Goal: Check status: Check status

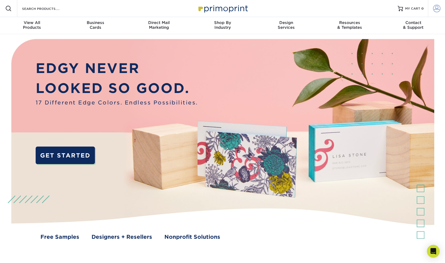
click at [437, 8] on span at bounding box center [436, 8] width 7 height 7
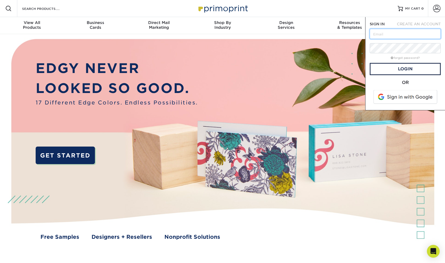
click at [391, 34] on input "text" at bounding box center [405, 34] width 71 height 10
type input "[EMAIL_ADDRESS][DOMAIN_NAME]"
click at [417, 68] on link "Login" at bounding box center [405, 69] width 71 height 12
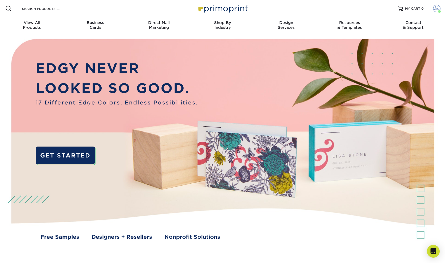
click at [436, 8] on span at bounding box center [436, 8] width 7 height 7
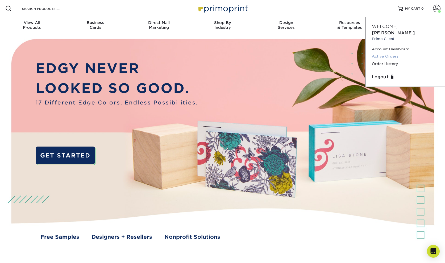
click at [382, 53] on link "Active Orders" at bounding box center [405, 56] width 67 height 7
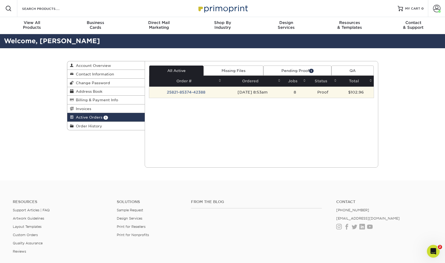
click at [180, 92] on td "25821-85374-42388" at bounding box center [186, 92] width 74 height 11
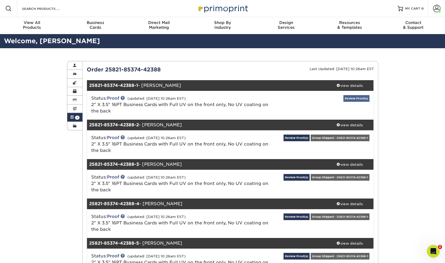
click at [361, 97] on link "Review Proof(s)" at bounding box center [357, 98] width 26 height 7
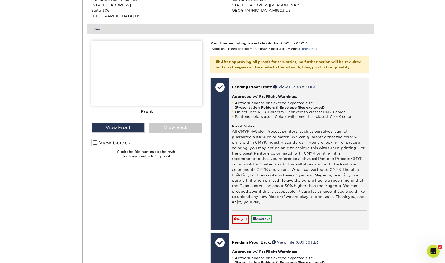
scroll to position [230, 0]
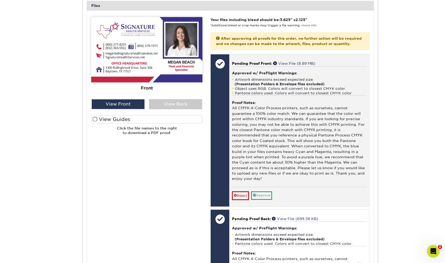
click at [267, 192] on link "Approve" at bounding box center [261, 195] width 21 height 8
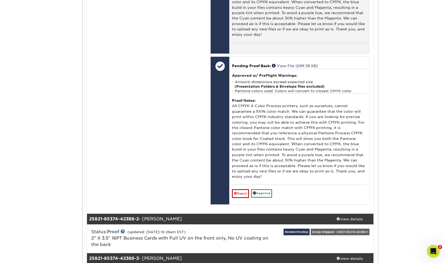
scroll to position [432, 0]
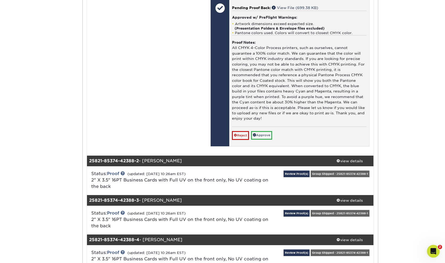
click at [265, 131] on link "Approve" at bounding box center [261, 135] width 21 height 8
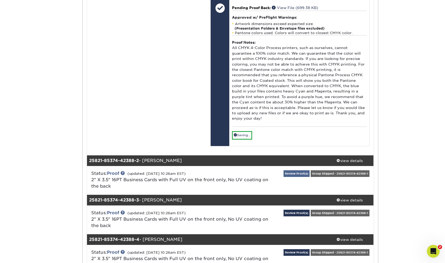
click at [294, 170] on link "Review Proof(s)" at bounding box center [297, 173] width 26 height 7
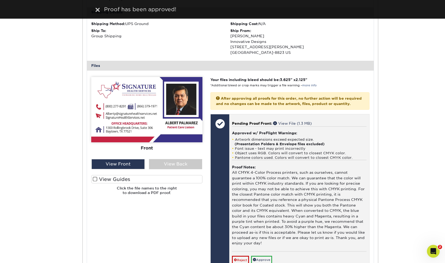
scroll to position [746, 0]
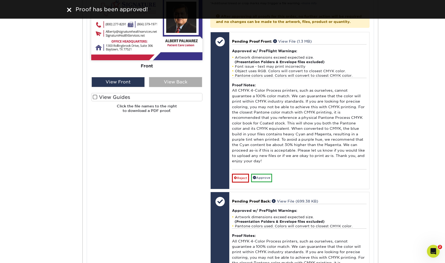
click at [166, 77] on div "View Back" at bounding box center [175, 82] width 53 height 10
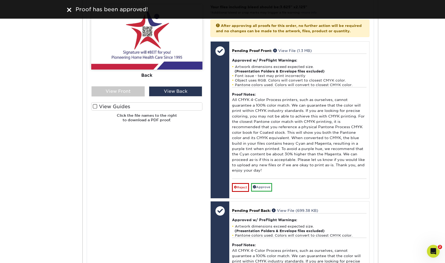
scroll to position [708, 0]
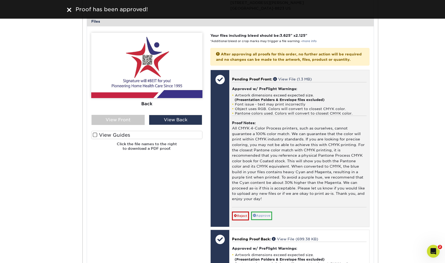
click at [266, 211] on link "Approve" at bounding box center [261, 215] width 21 height 8
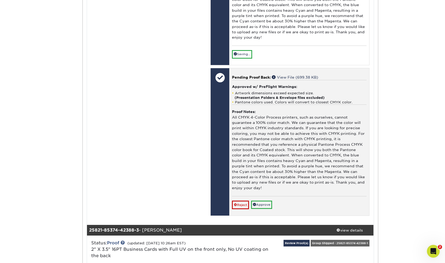
scroll to position [917, 0]
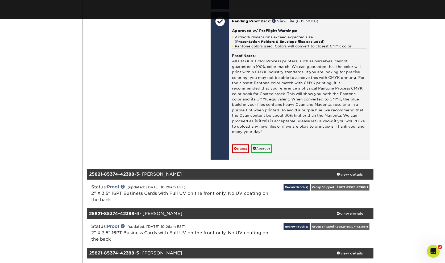
click at [266, 145] on div "Pending Proof Back: View File (699.38 KB) Approved w/ PreFlight Warnings: Artwo…" at bounding box center [299, 85] width 140 height 147
click at [263, 144] on link "Approve" at bounding box center [261, 148] width 21 height 8
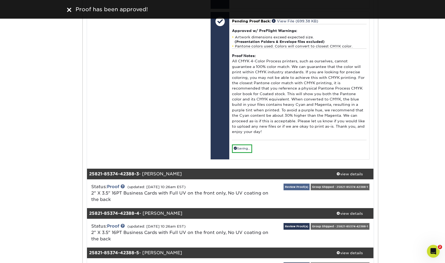
click at [296, 183] on link "Review Proof(s)" at bounding box center [297, 186] width 26 height 7
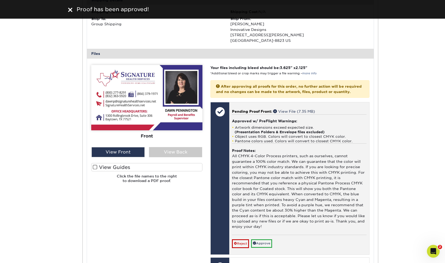
scroll to position [1233, 0]
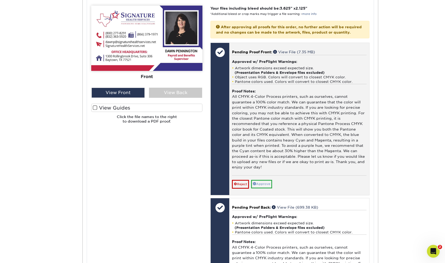
click at [265, 180] on link "Approve" at bounding box center [261, 184] width 21 height 8
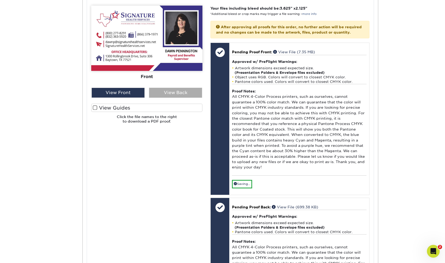
click at [186, 88] on div "View Back" at bounding box center [175, 93] width 53 height 10
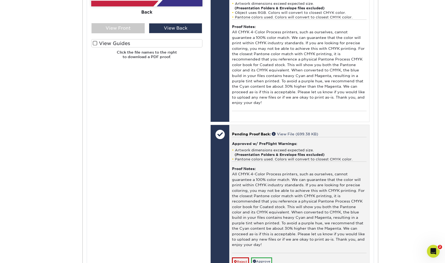
scroll to position [1337, 0]
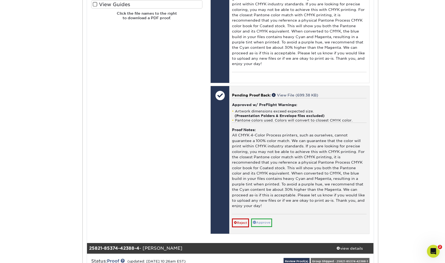
click at [269, 218] on link "Approve" at bounding box center [261, 222] width 21 height 8
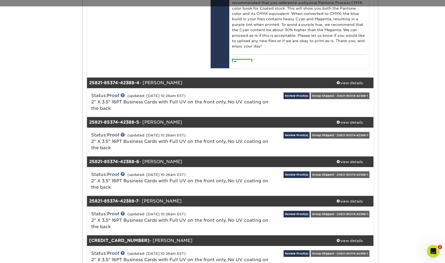
scroll to position [1497, 0]
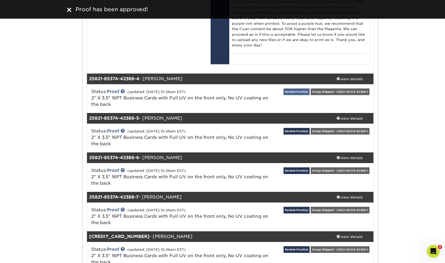
click at [293, 88] on link "Review Proof(s)" at bounding box center [297, 91] width 26 height 7
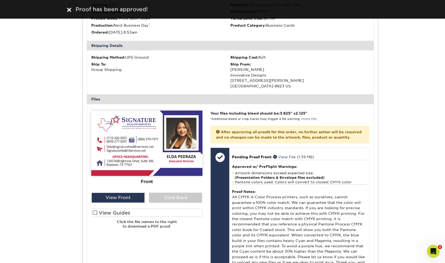
scroll to position [1710, 0]
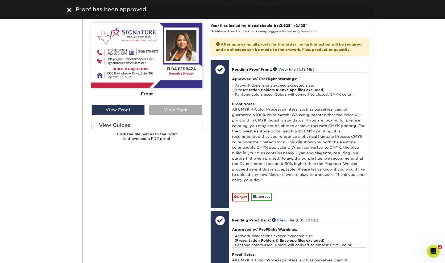
click at [189, 105] on div "View Back" at bounding box center [175, 110] width 53 height 10
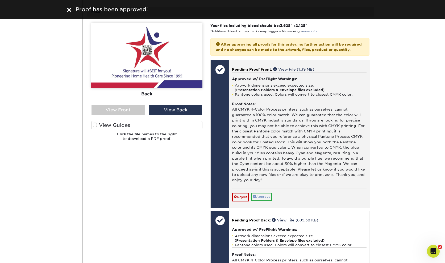
click at [262, 192] on link "Approve" at bounding box center [261, 196] width 21 height 8
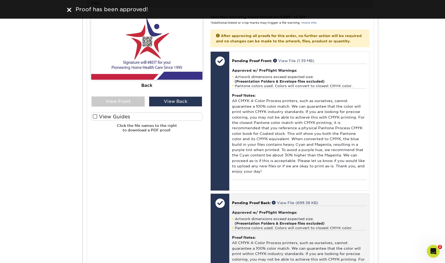
scroll to position [1836, 0]
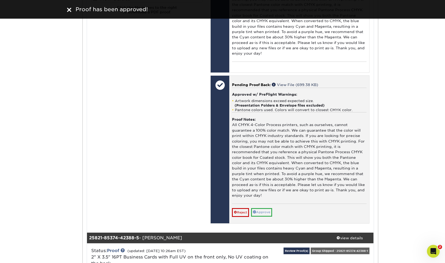
click at [264, 208] on link "Approve" at bounding box center [261, 212] width 21 height 8
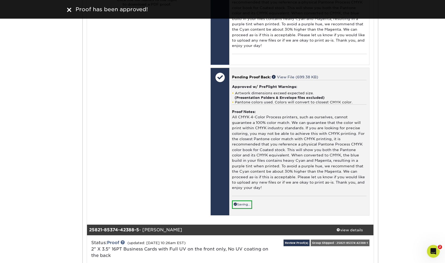
scroll to position [1971, 0]
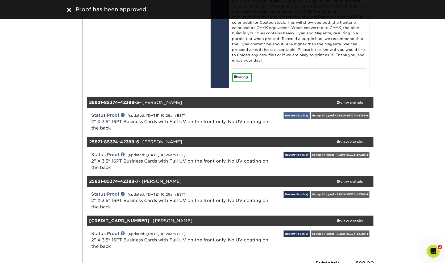
click at [300, 112] on link "Review Proof(s)" at bounding box center [297, 115] width 26 height 7
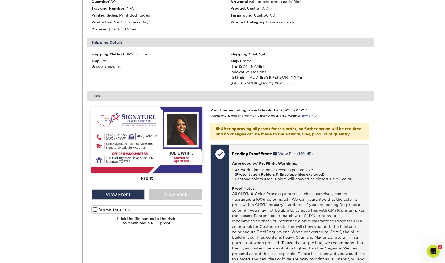
scroll to position [2139, 0]
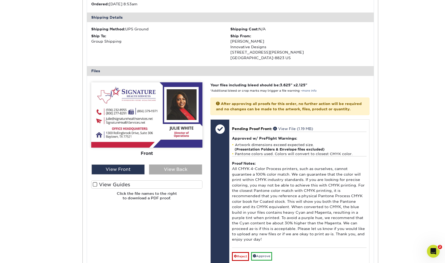
click at [181, 164] on div "View Back" at bounding box center [175, 169] width 53 height 10
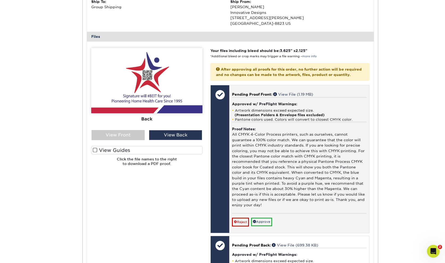
scroll to position [2209, 0]
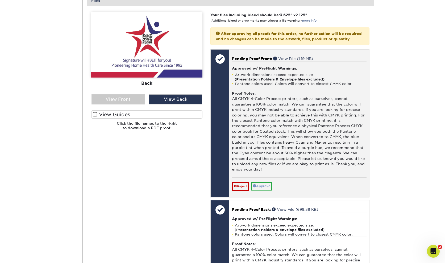
click at [263, 182] on link "Approve" at bounding box center [261, 186] width 21 height 8
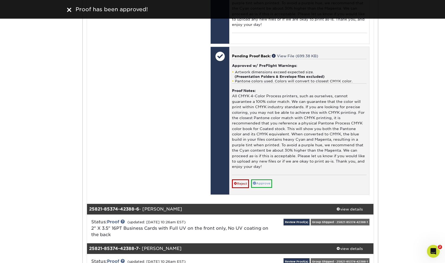
click at [259, 179] on link "Approve" at bounding box center [261, 183] width 21 height 8
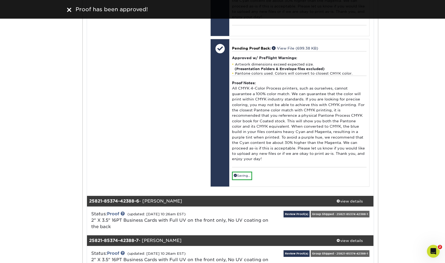
scroll to position [2390, 0]
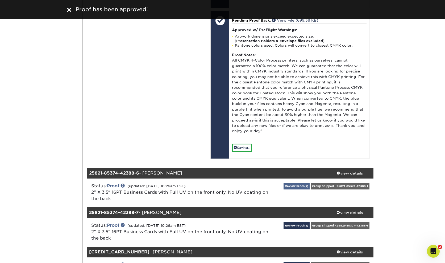
click at [305, 183] on link "Review Proof(s)" at bounding box center [297, 186] width 26 height 7
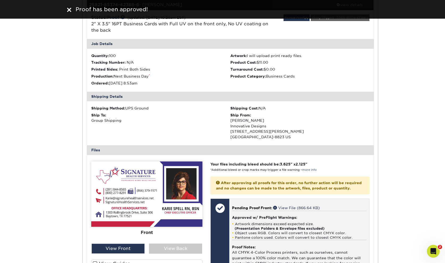
scroll to position [2610, 0]
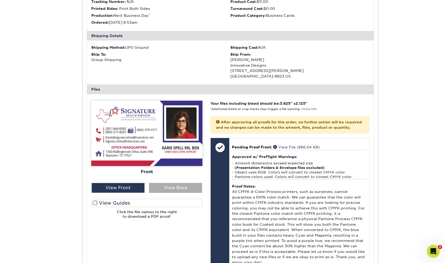
click at [171, 183] on div "View Back" at bounding box center [175, 188] width 53 height 10
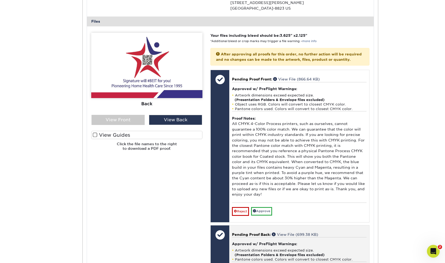
scroll to position [2724, 0]
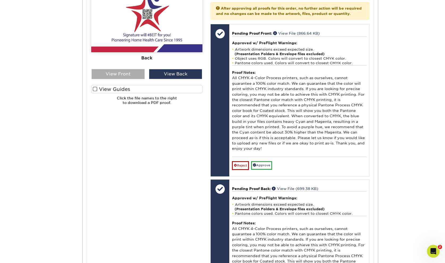
click at [126, 69] on div "View Front" at bounding box center [118, 74] width 53 height 10
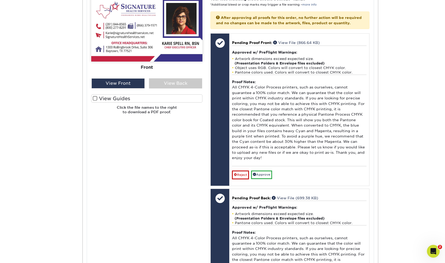
scroll to position [2692, 0]
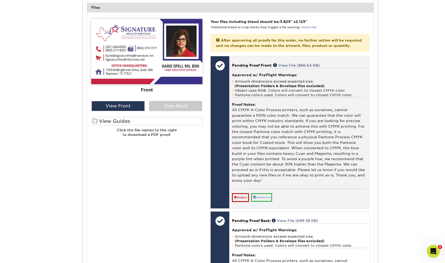
click at [266, 193] on link "Approve" at bounding box center [261, 197] width 21 height 8
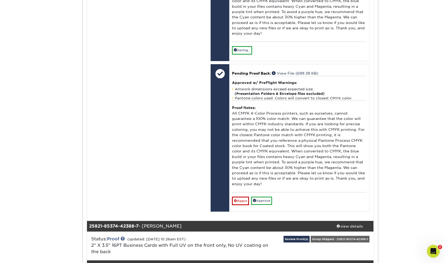
scroll to position [2900, 0]
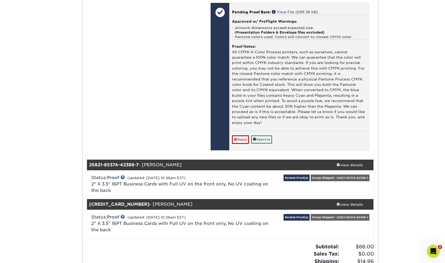
click at [263, 131] on div "Reject Approve Cancel Save We will contact you via email shortly. If you need t…" at bounding box center [299, 137] width 134 height 13
click at [263, 135] on link "Approve" at bounding box center [261, 139] width 21 height 8
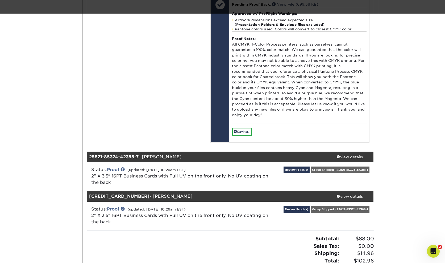
click at [301, 166] on div "Review Proof(s) Group Shipped - 25821-85374-42388-1" at bounding box center [326, 176] width 96 height 20
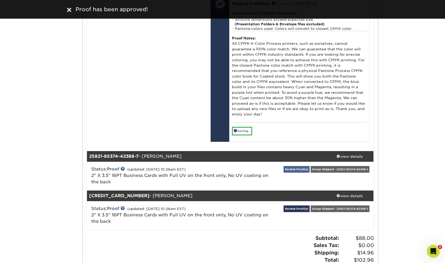
click at [299, 166] on link "Review Proof(s)" at bounding box center [297, 169] width 26 height 7
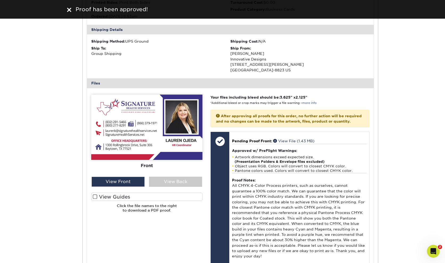
scroll to position [3142, 0]
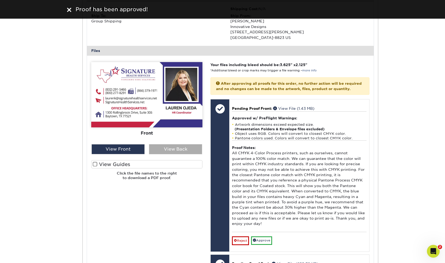
click at [186, 144] on div "View Back" at bounding box center [175, 149] width 53 height 10
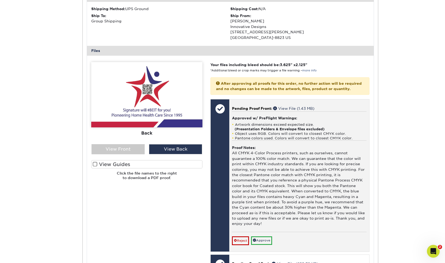
scroll to position [3212, 0]
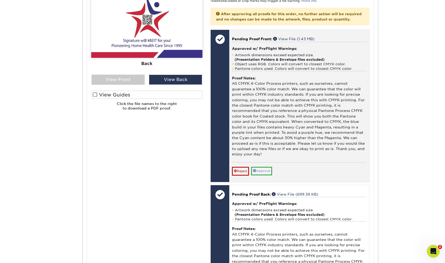
click at [266, 167] on link "Approve" at bounding box center [261, 171] width 21 height 8
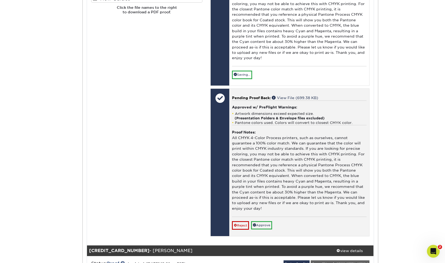
scroll to position [3369, 0]
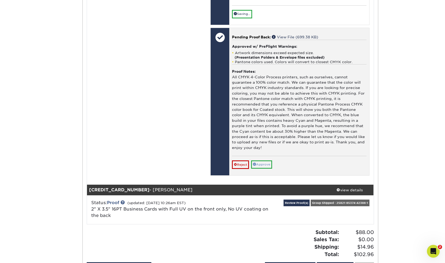
click at [261, 160] on link "Approve" at bounding box center [261, 164] width 21 height 8
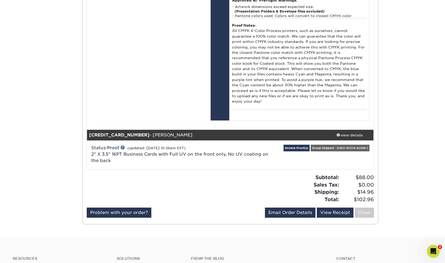
scroll to position [3410, 0]
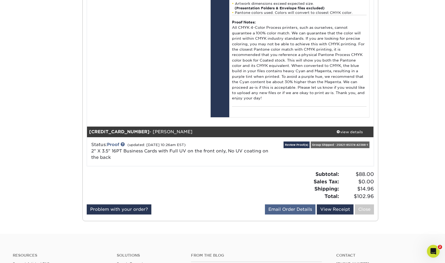
click at [292, 204] on link "Email Order Details" at bounding box center [290, 209] width 51 height 10
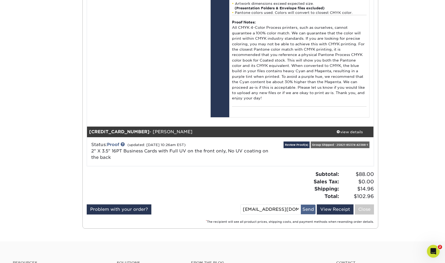
click at [308, 204] on button "Send" at bounding box center [308, 209] width 15 height 10
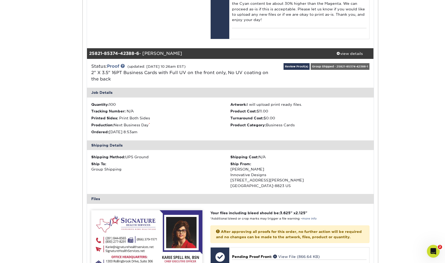
scroll to position [2059, 0]
